Goal: Information Seeking & Learning: Find specific fact

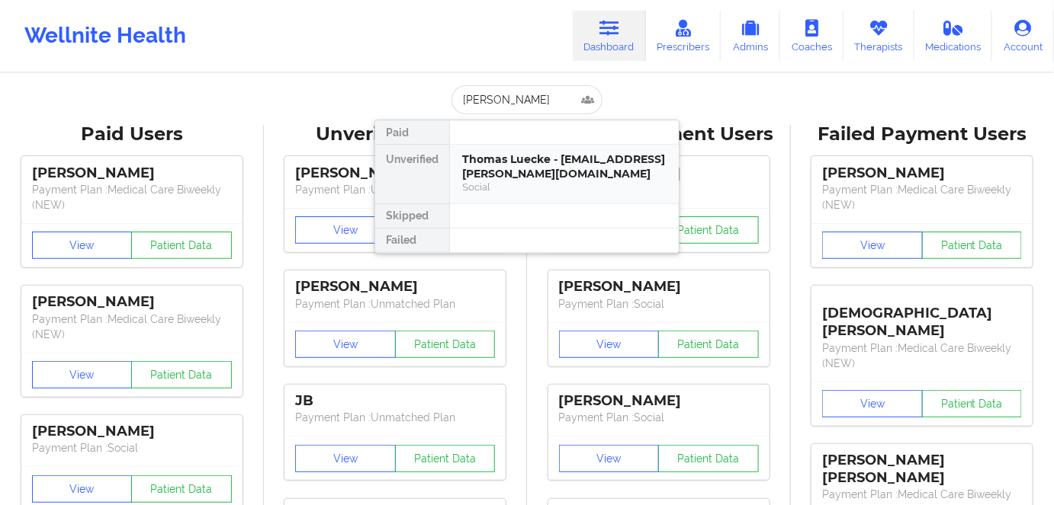
click at [528, 182] on div "Social" at bounding box center [564, 187] width 204 height 13
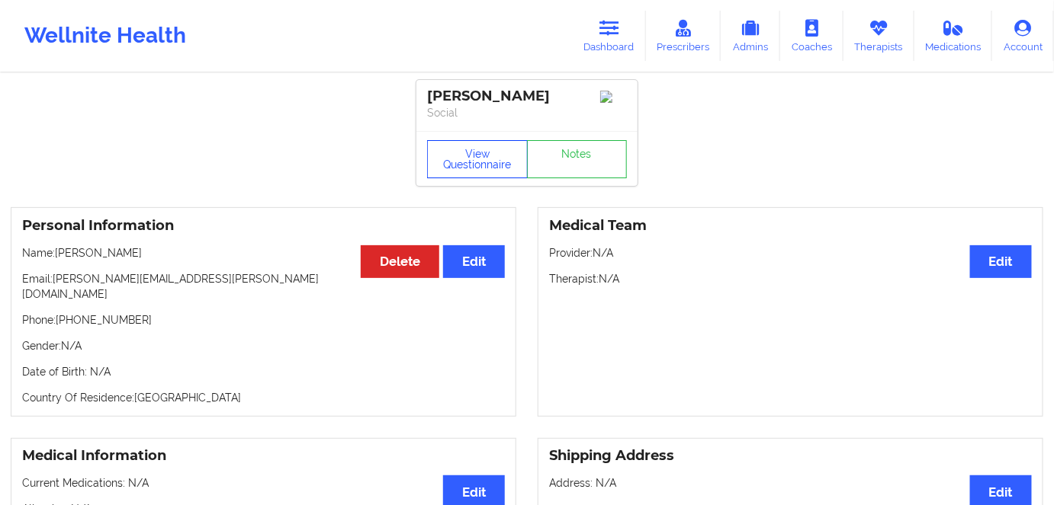
click at [448, 162] on button "View Questionnaire" at bounding box center [477, 159] width 101 height 38
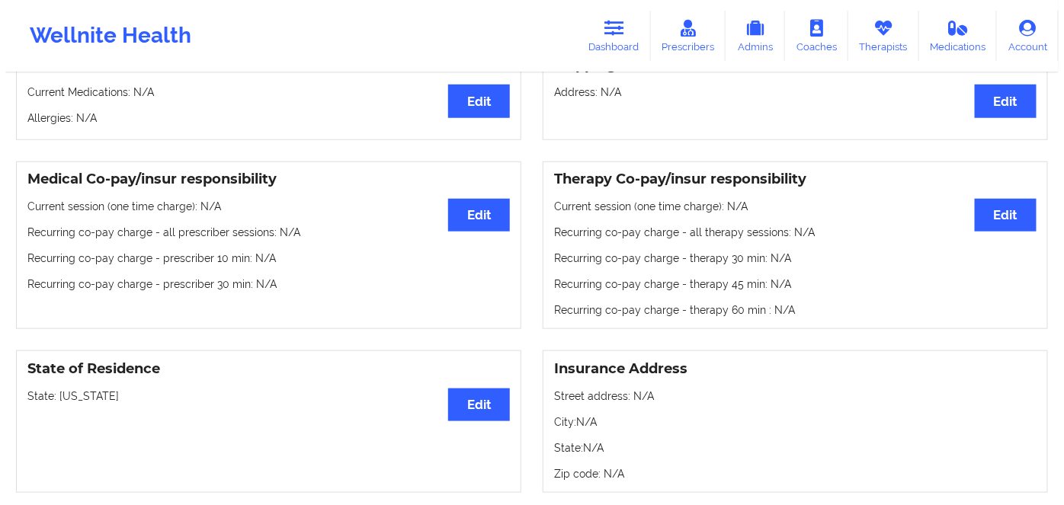
scroll to position [416, 0]
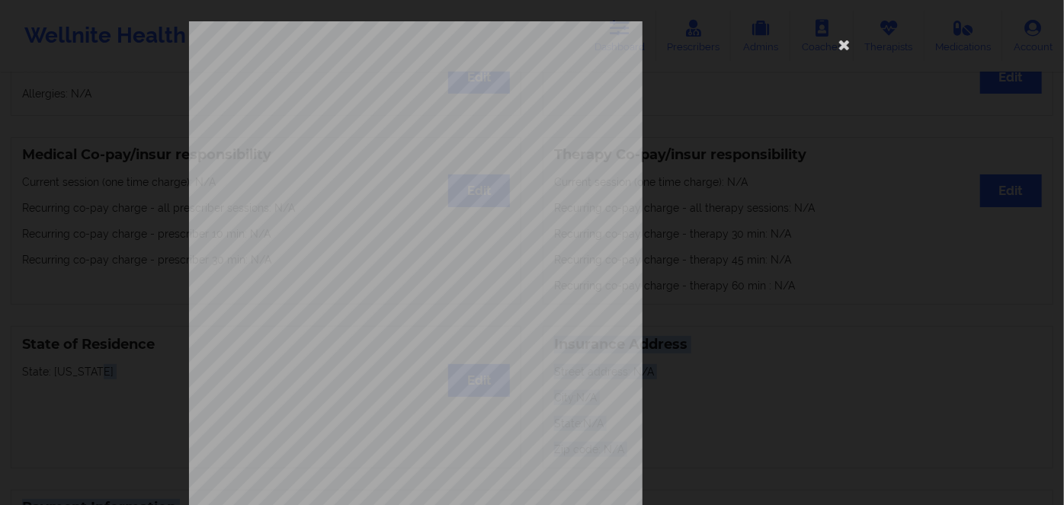
drag, startPoint x: 98, startPoint y: 358, endPoint x: 156, endPoint y: 305, distance: 78.8
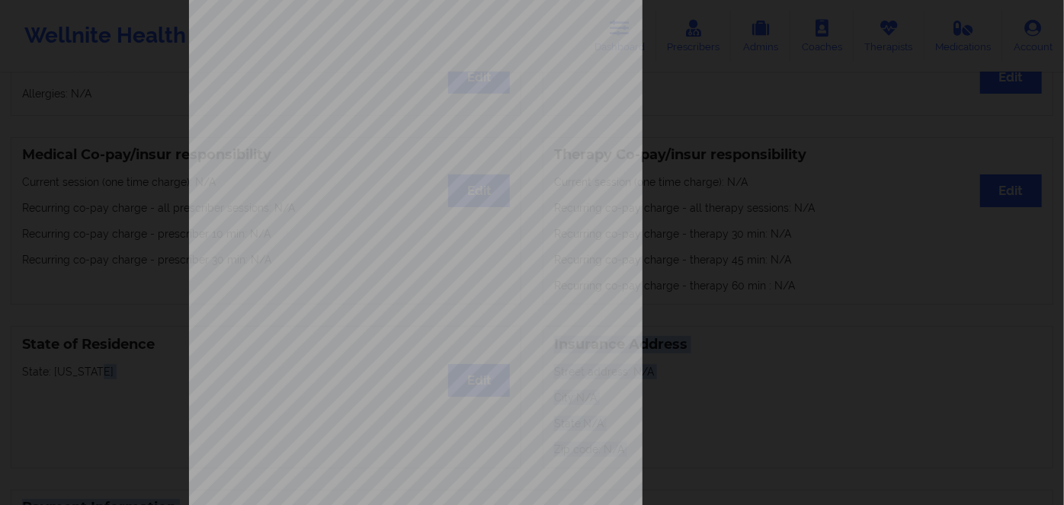
scroll to position [221, 0]
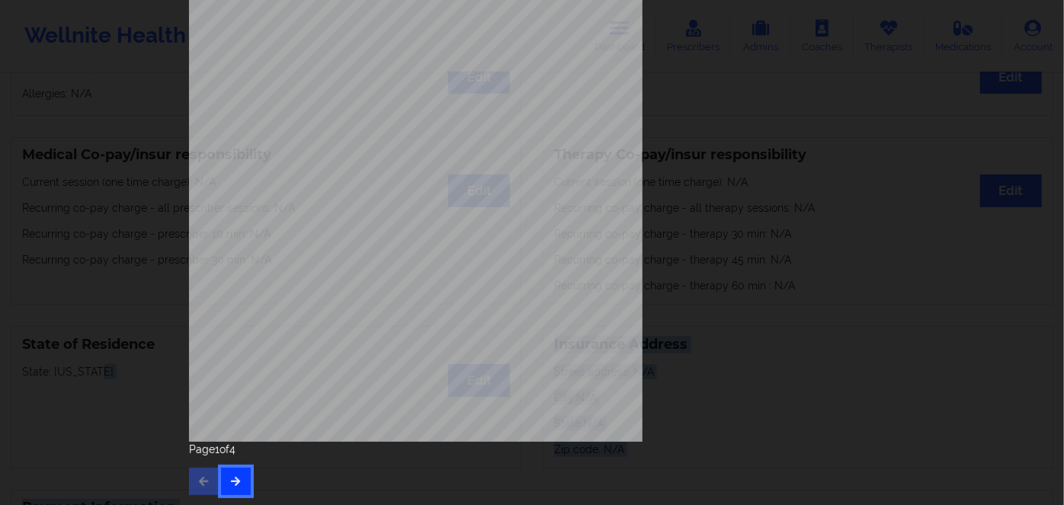
click at [239, 477] on button "button" at bounding box center [236, 481] width 30 height 27
click at [236, 481] on icon "button" at bounding box center [235, 481] width 13 height 9
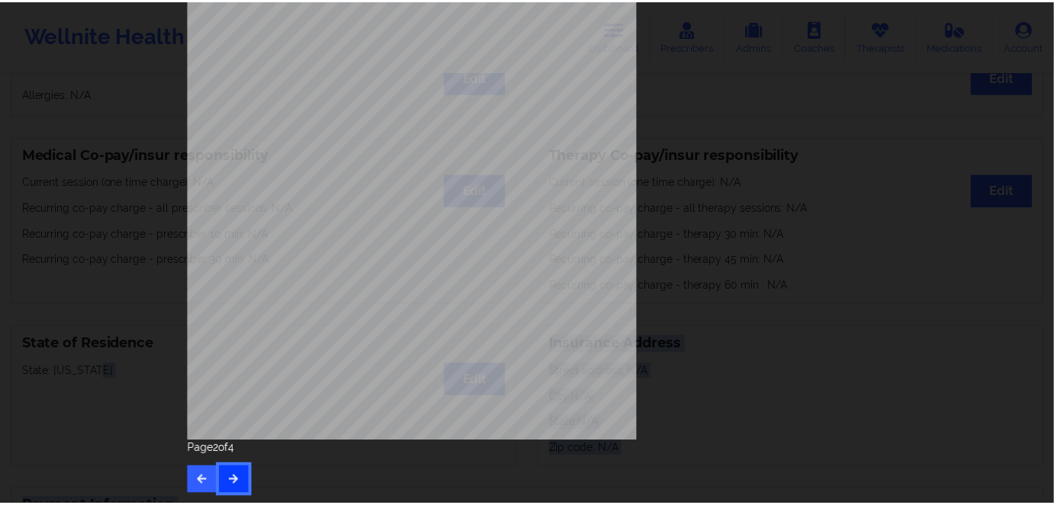
scroll to position [0, 0]
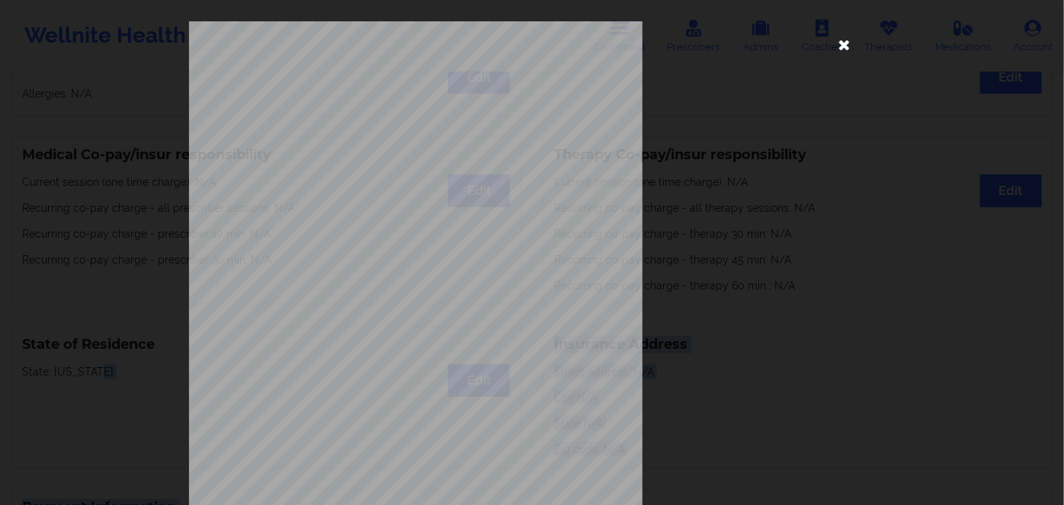
click at [846, 45] on icon at bounding box center [845, 44] width 24 height 24
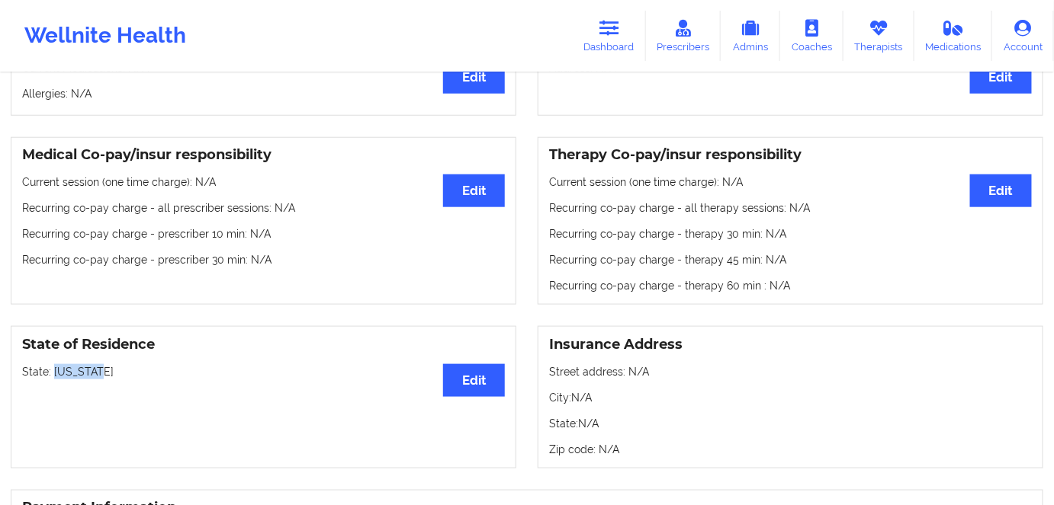
drag, startPoint x: 85, startPoint y: 364, endPoint x: 53, endPoint y: 361, distance: 32.9
click at [53, 364] on p "State: [US_STATE]" at bounding box center [263, 371] width 483 height 15
copy p "[US_STATE]"
